Goal: Transaction & Acquisition: Subscribe to service/newsletter

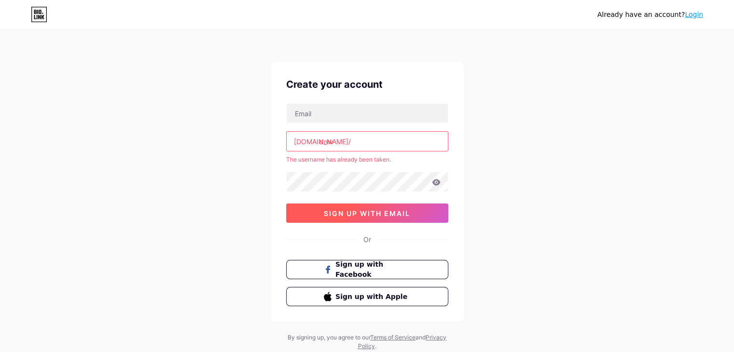
click at [344, 213] on span "sign up with email" at bounding box center [367, 213] width 86 height 8
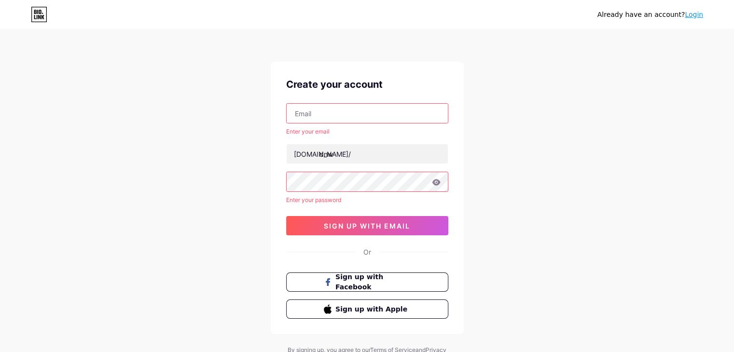
click at [315, 113] on input "text" at bounding box center [367, 113] width 161 height 19
type input "[EMAIL_ADDRESS][DOMAIN_NAME]"
click at [506, 165] on div "Already have an account? Login Create your account [EMAIL_ADDRESS][DOMAIN_NAME]…" at bounding box center [367, 197] width 734 height 394
click at [265, 190] on div "Already have an account? Login Create your account [EMAIL_ADDRESS][DOMAIN_NAME]…" at bounding box center [367, 197] width 734 height 394
click at [251, 237] on div "Already have an account? Login Create your account [EMAIL_ADDRESS][DOMAIN_NAME]…" at bounding box center [367, 197] width 734 height 394
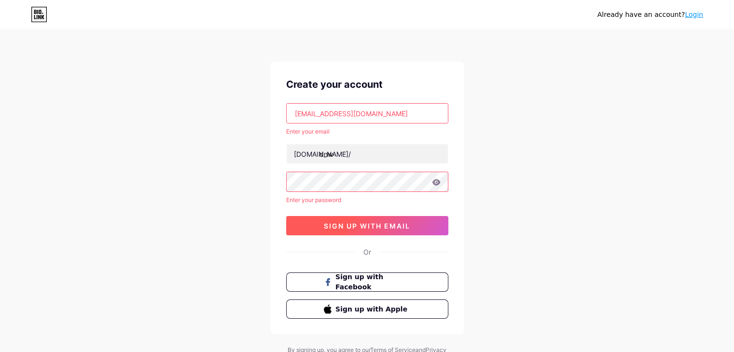
click at [382, 228] on span "sign up with email" at bounding box center [367, 226] width 86 height 8
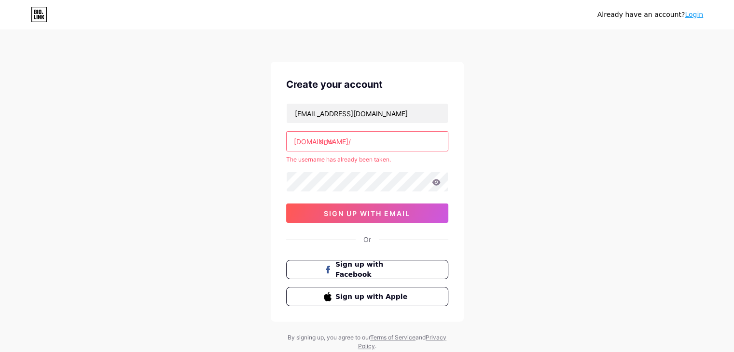
click at [347, 142] on input "dnw" at bounding box center [367, 141] width 161 height 19
drag, startPoint x: 345, startPoint y: 141, endPoint x: 300, endPoint y: 141, distance: 45.4
click at [300, 141] on div "[DOMAIN_NAME]/ dnw" at bounding box center [367, 141] width 162 height 20
